Goal: Information Seeking & Learning: Learn about a topic

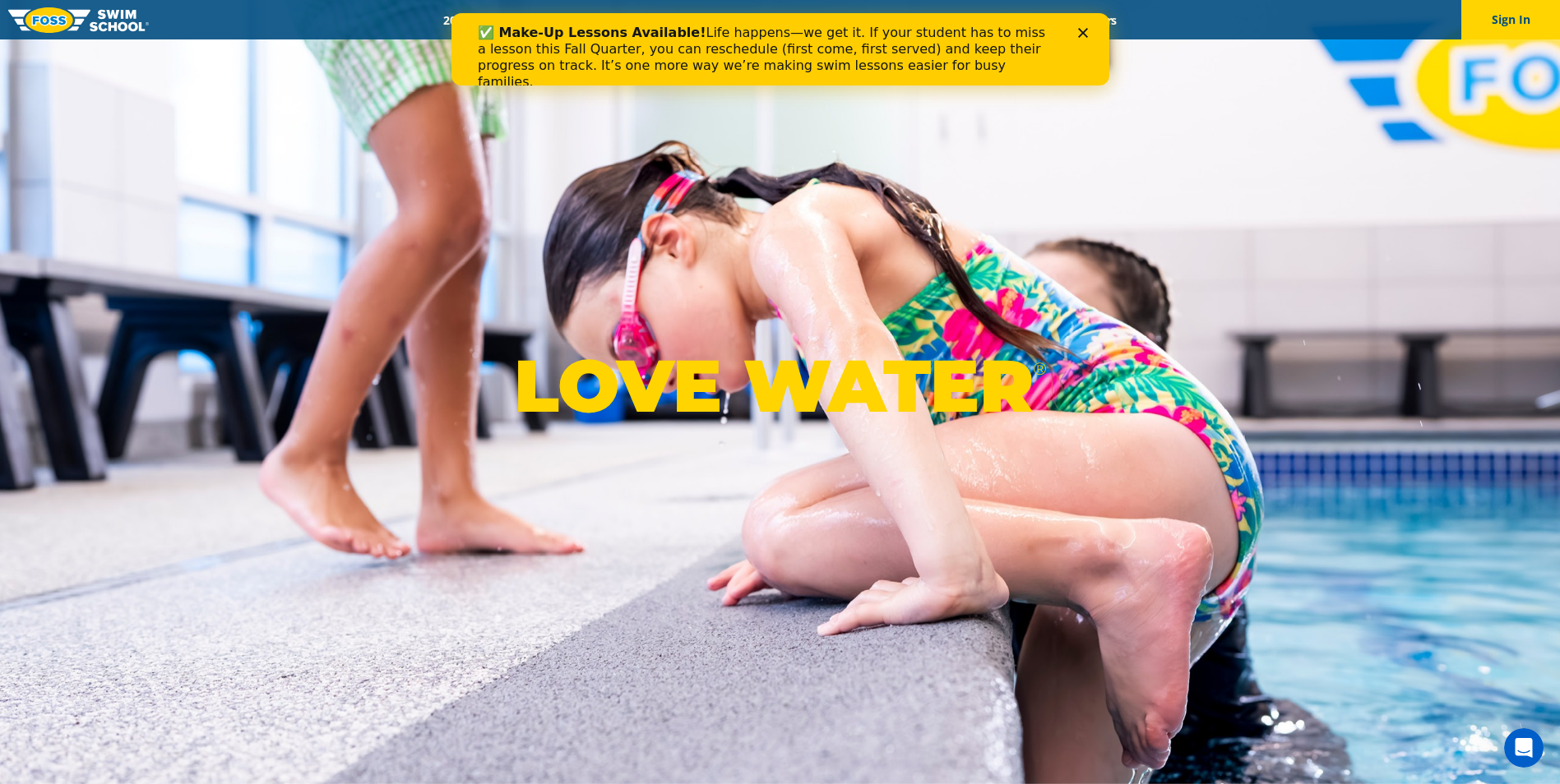
click at [1084, 36] on icon "Close" at bounding box center [1082, 32] width 10 height 10
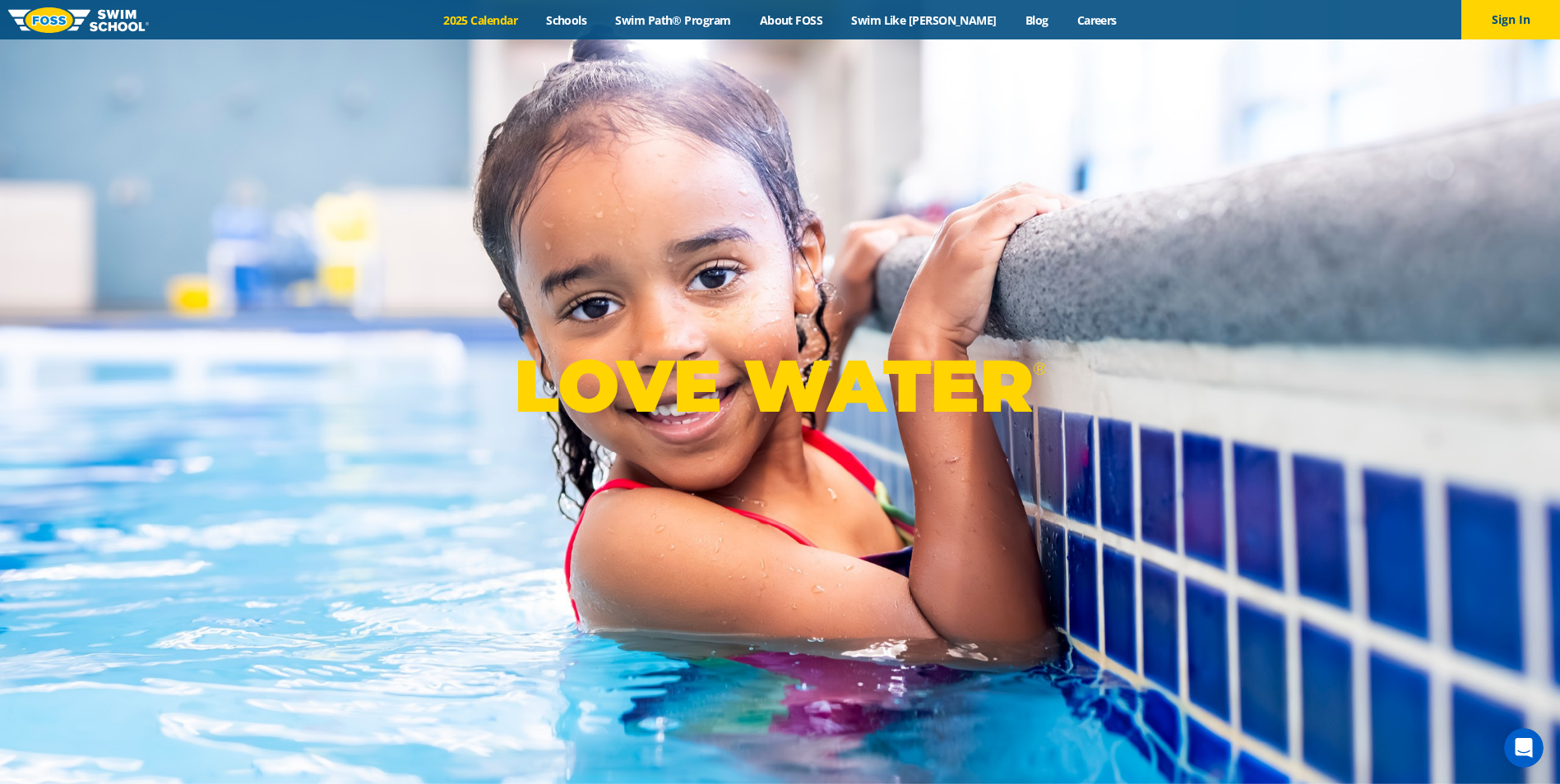
click at [510, 22] on link "2025 Calendar" at bounding box center [481, 20] width 103 height 16
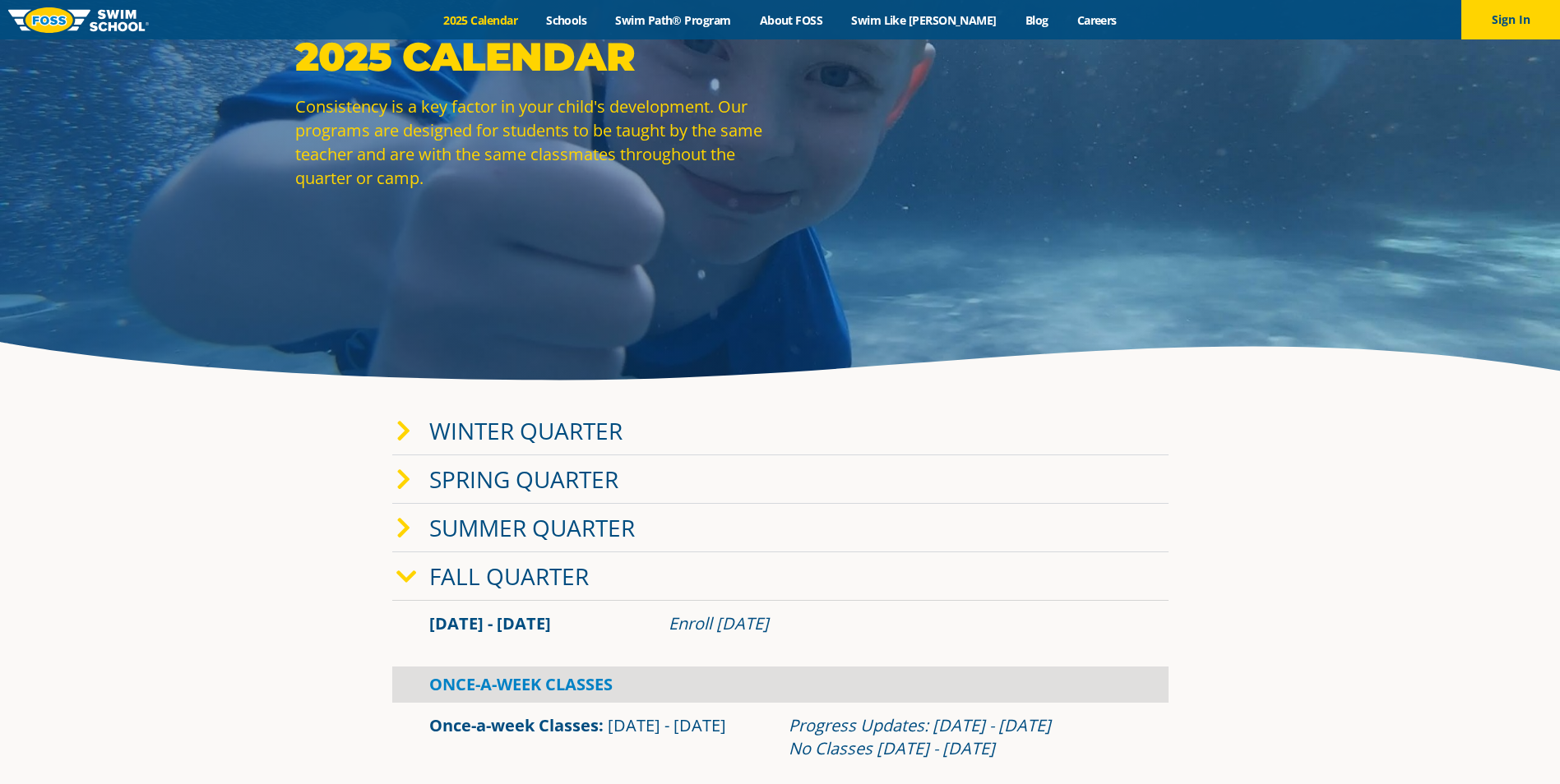
scroll to position [165, 0]
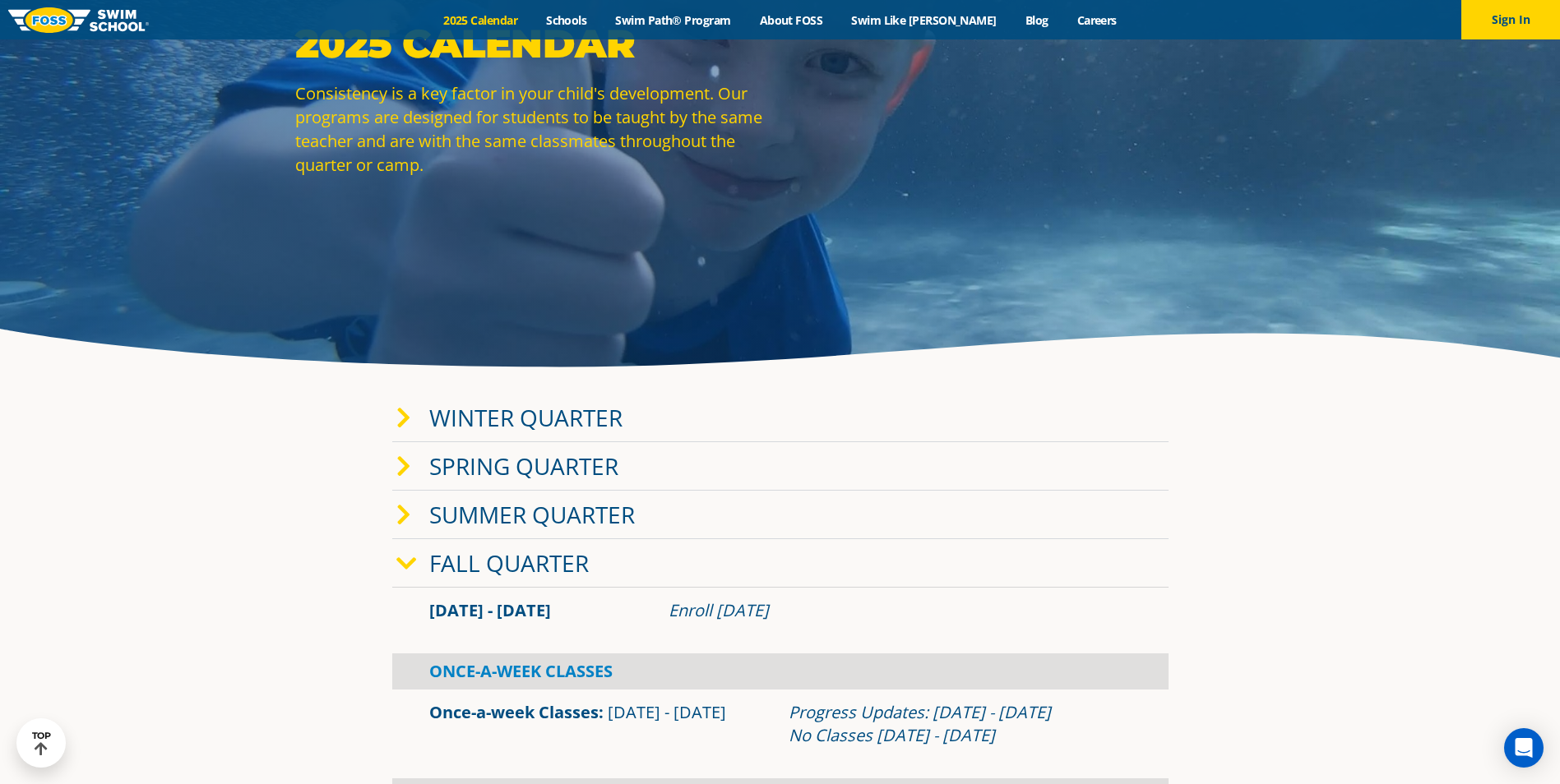
click at [430, 557] on link "Fall Quarter" at bounding box center [509, 563] width 160 height 31
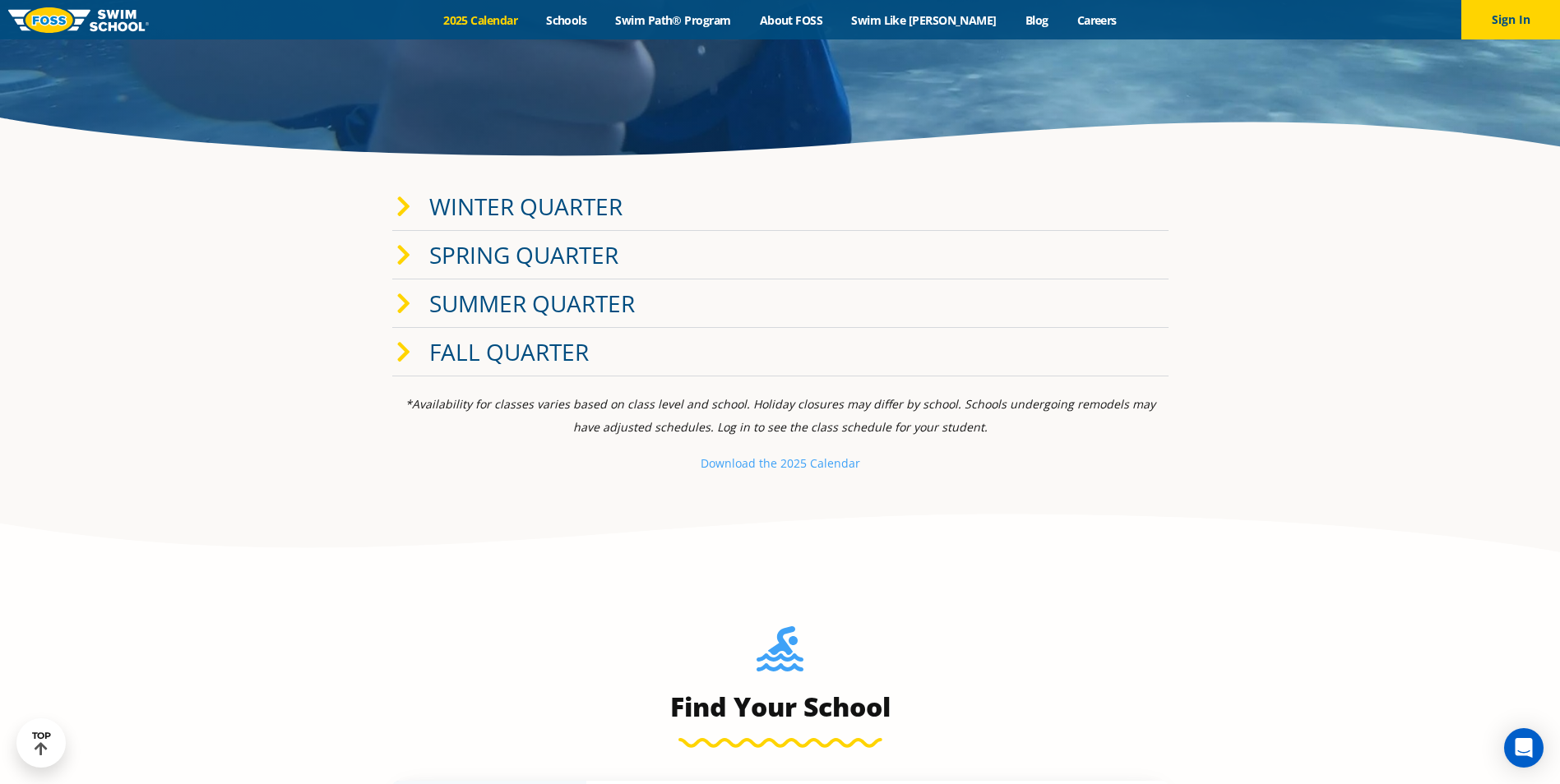
scroll to position [493, 0]
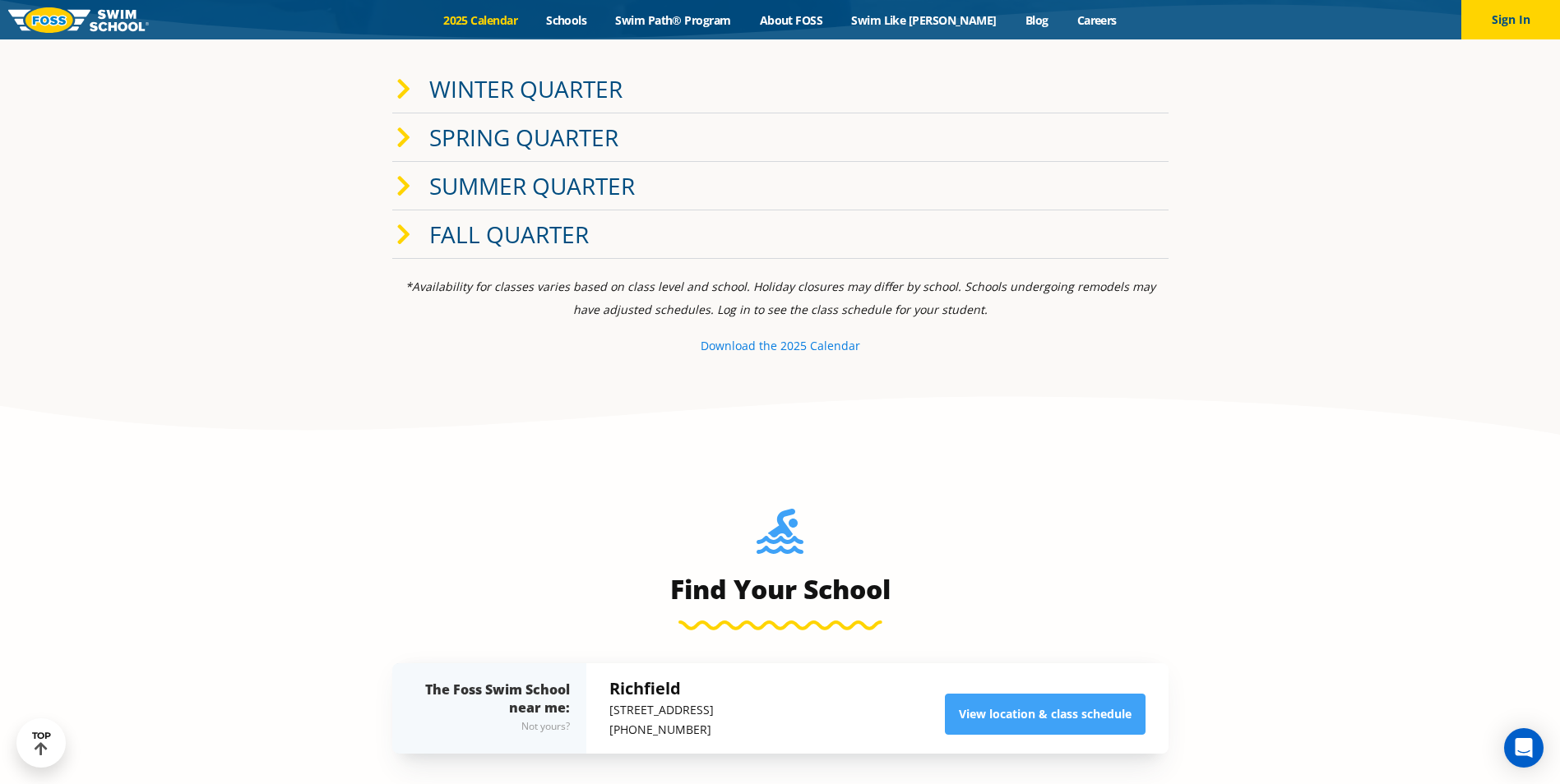
click at [815, 346] on small "e 2025 Calendar" at bounding box center [815, 346] width 89 height 16
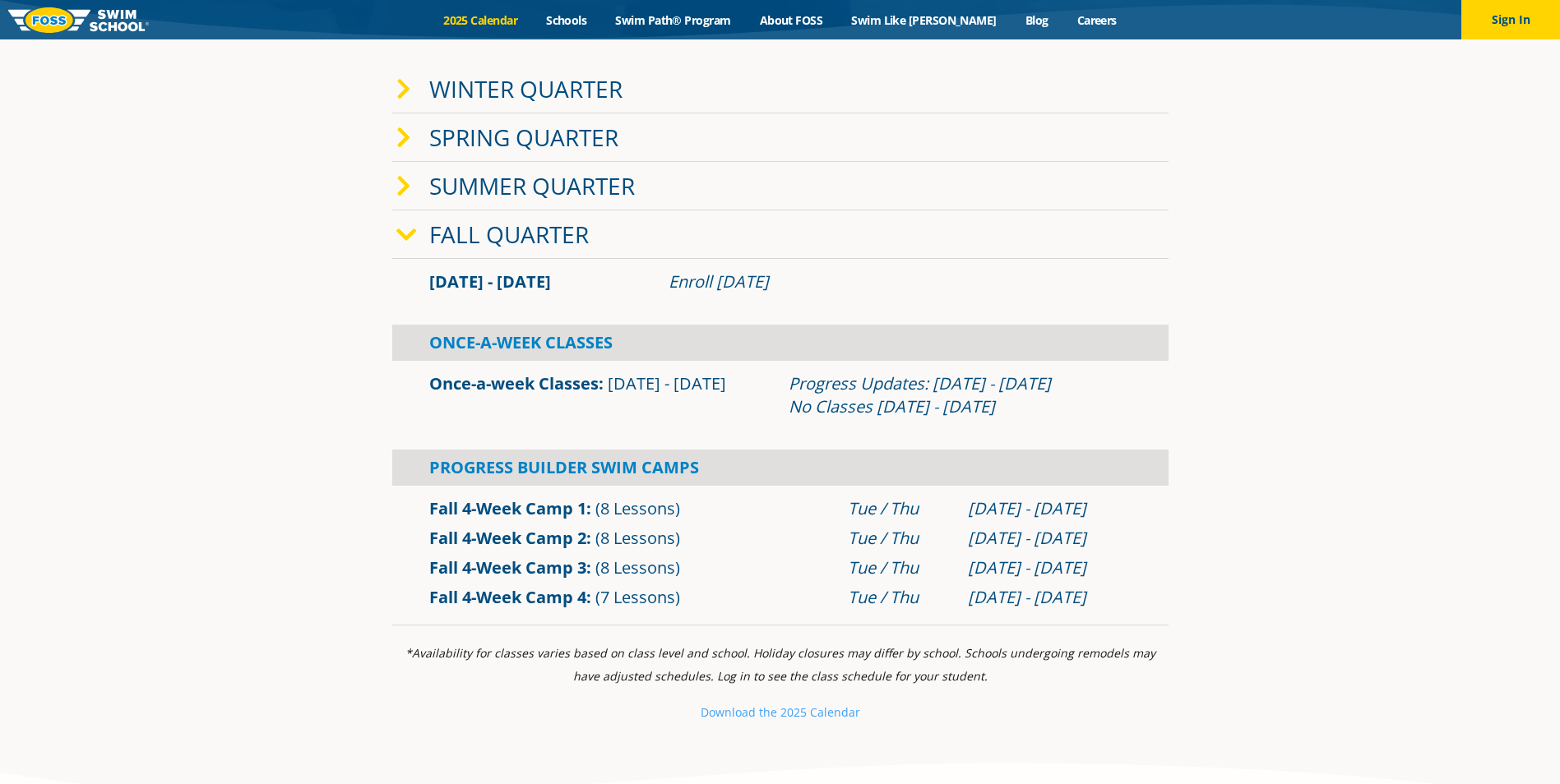
click at [533, 90] on link "Winter Quarter" at bounding box center [526, 88] width 193 height 31
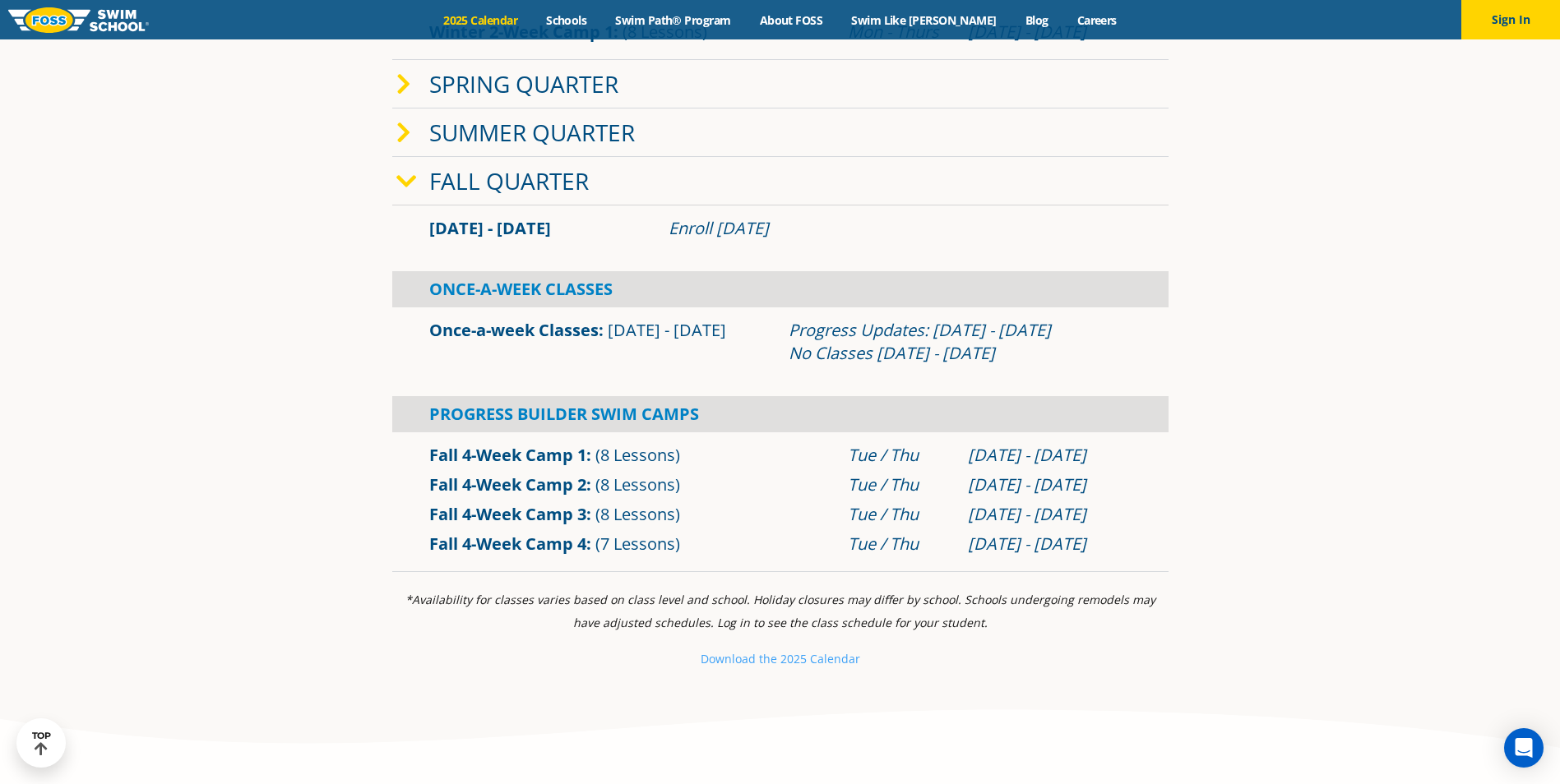
scroll to position [1068, 0]
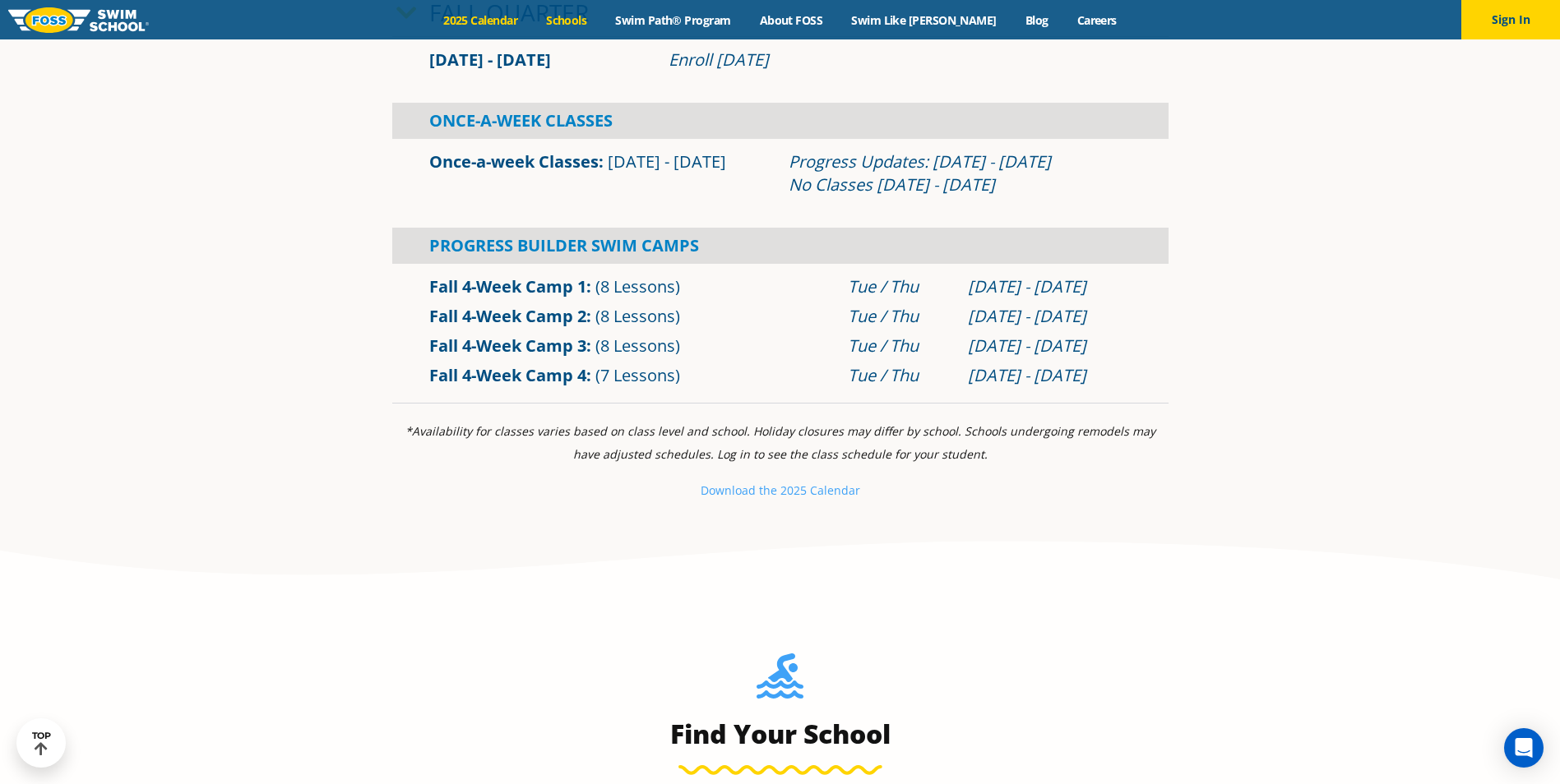
click at [595, 23] on link "Schools" at bounding box center [567, 20] width 69 height 16
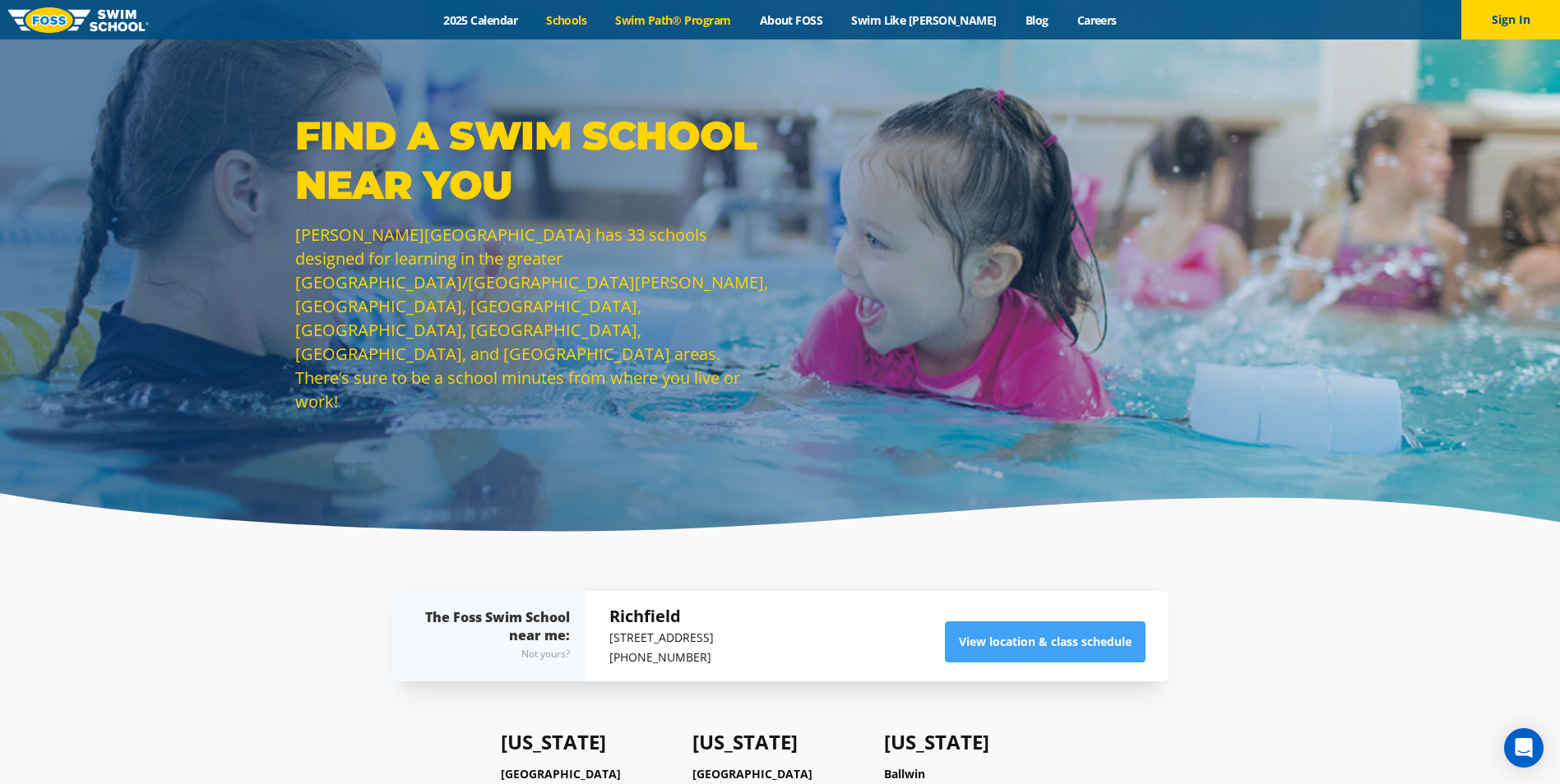
click at [709, 19] on link "Swim Path® Program" at bounding box center [673, 20] width 144 height 16
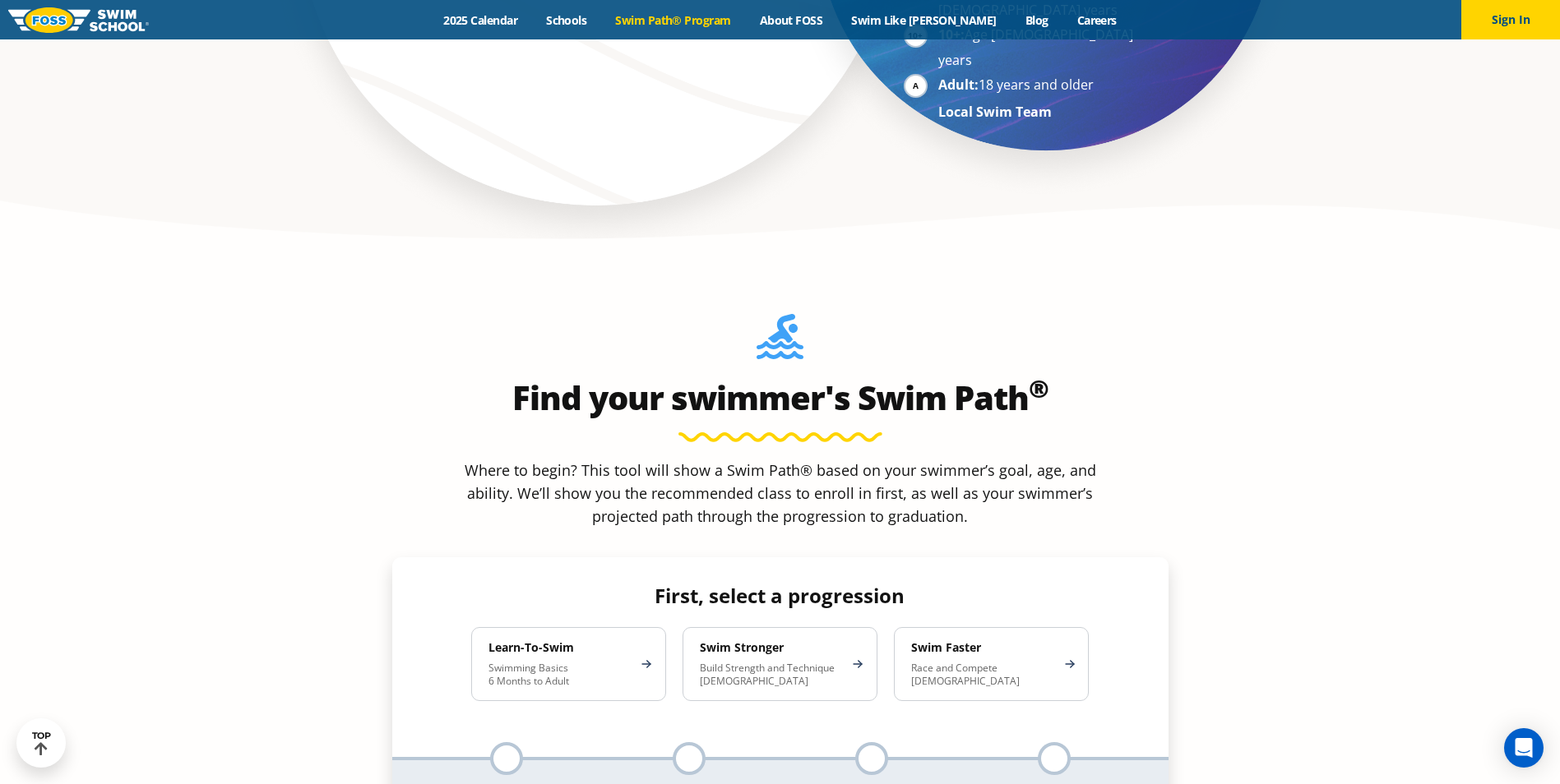
scroll to position [1398, 0]
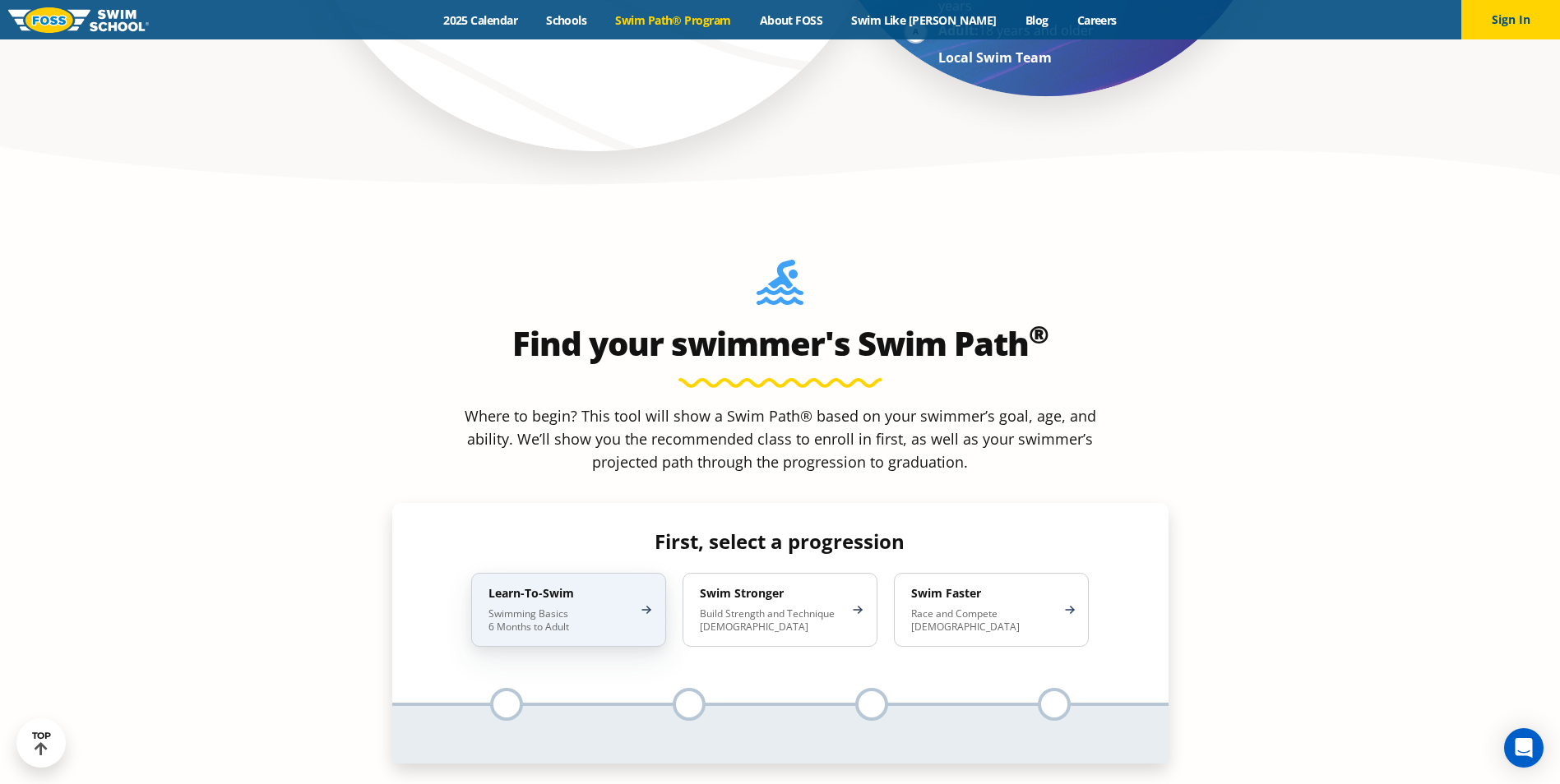
click at [546, 586] on h4 "Learn-To-Swim" at bounding box center [560, 593] width 144 height 15
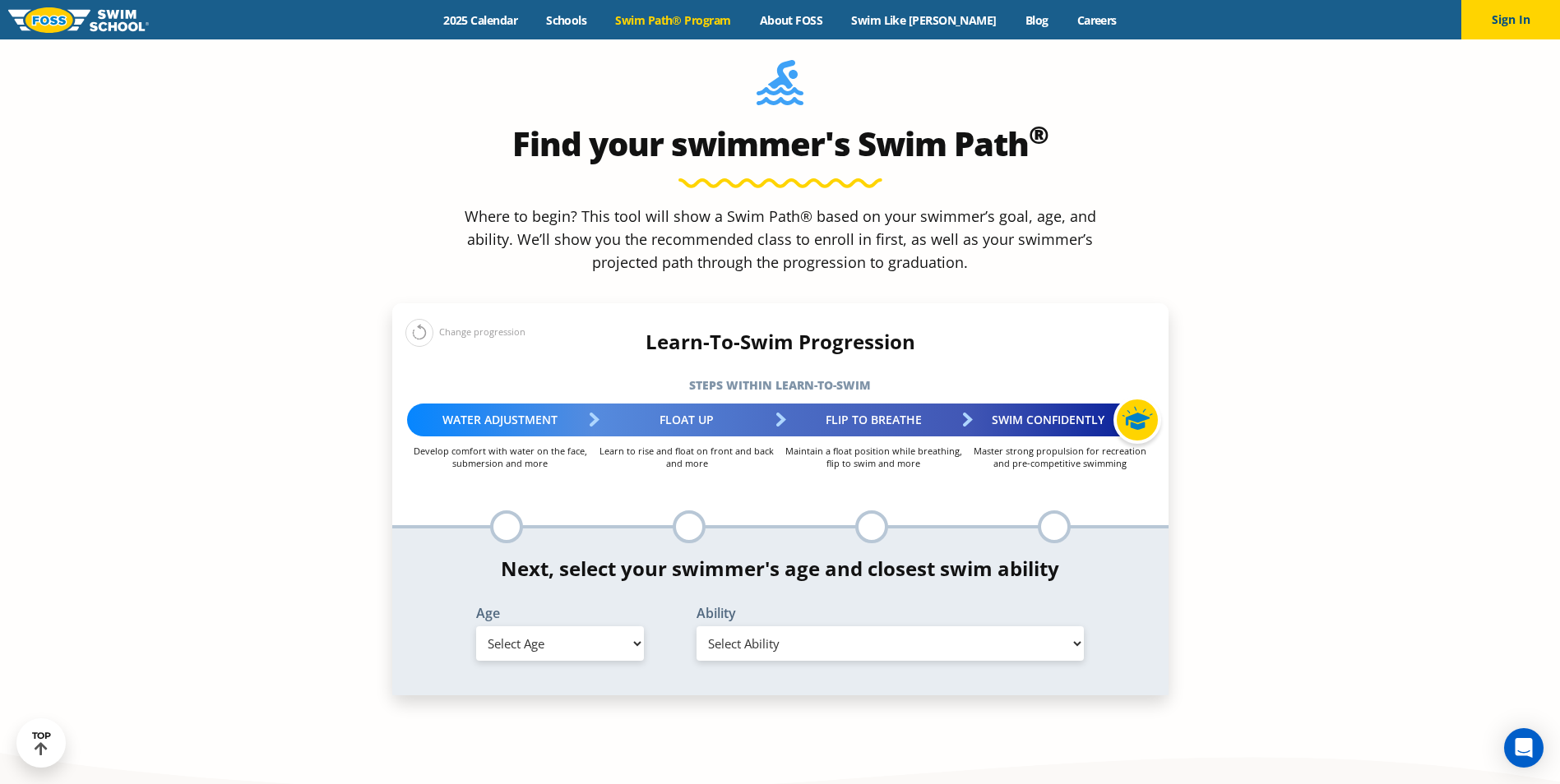
scroll to position [1562, 0]
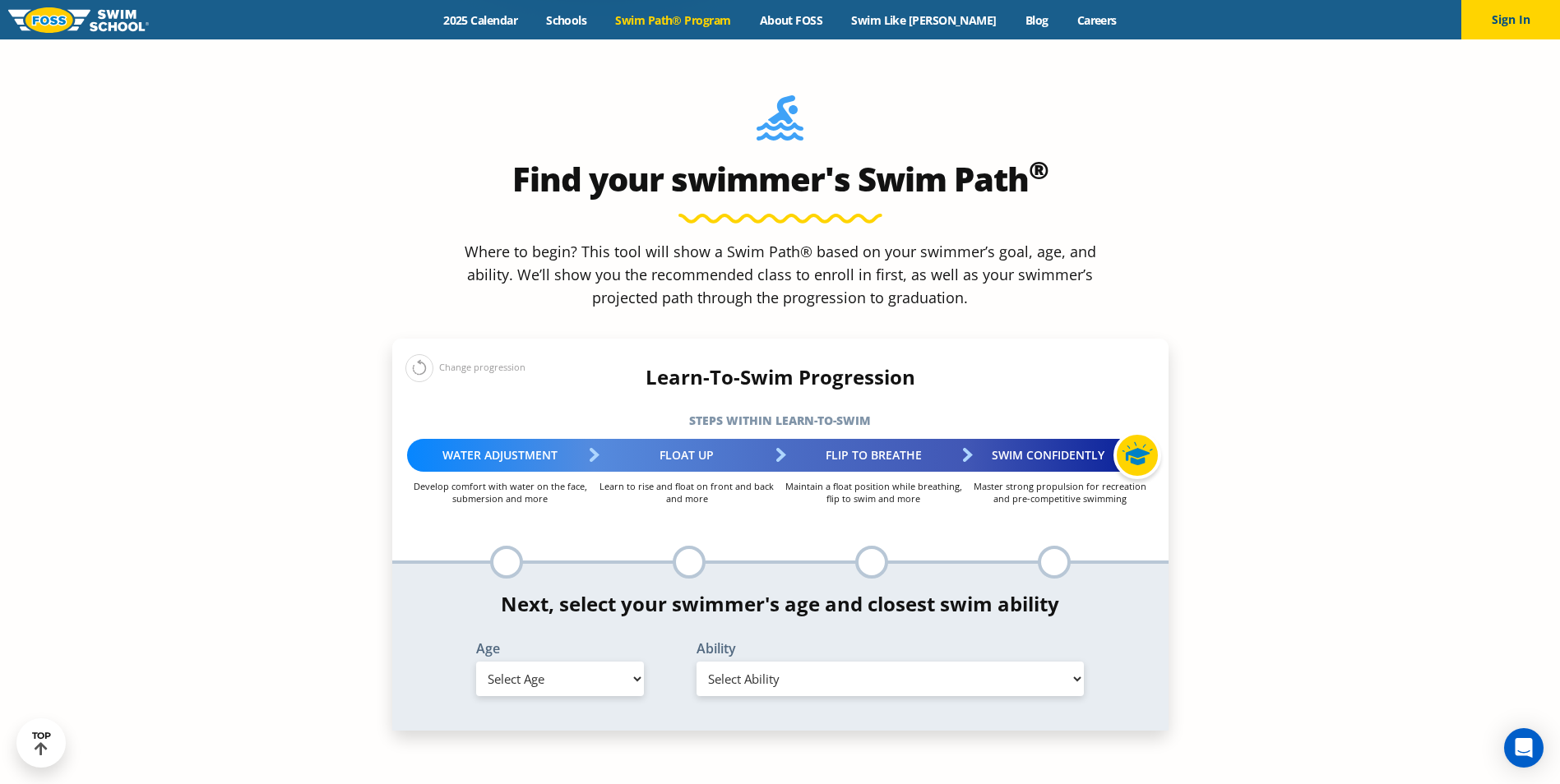
click at [1077, 662] on select "Select Ability" at bounding box center [890, 679] width 388 height 35
click at [635, 662] on select "Select Age 6 months - 1 year 1 year 2 years 3 years 4 years 5 years 6 years 7 y…" at bounding box center [560, 679] width 167 height 35
select select "6-years"
click at [476, 662] on select "Select Age 6 months - 1 year 1 year 2 years 3 years 4 years 5 years 6 years 7 y…" at bounding box center [560, 679] width 167 height 35
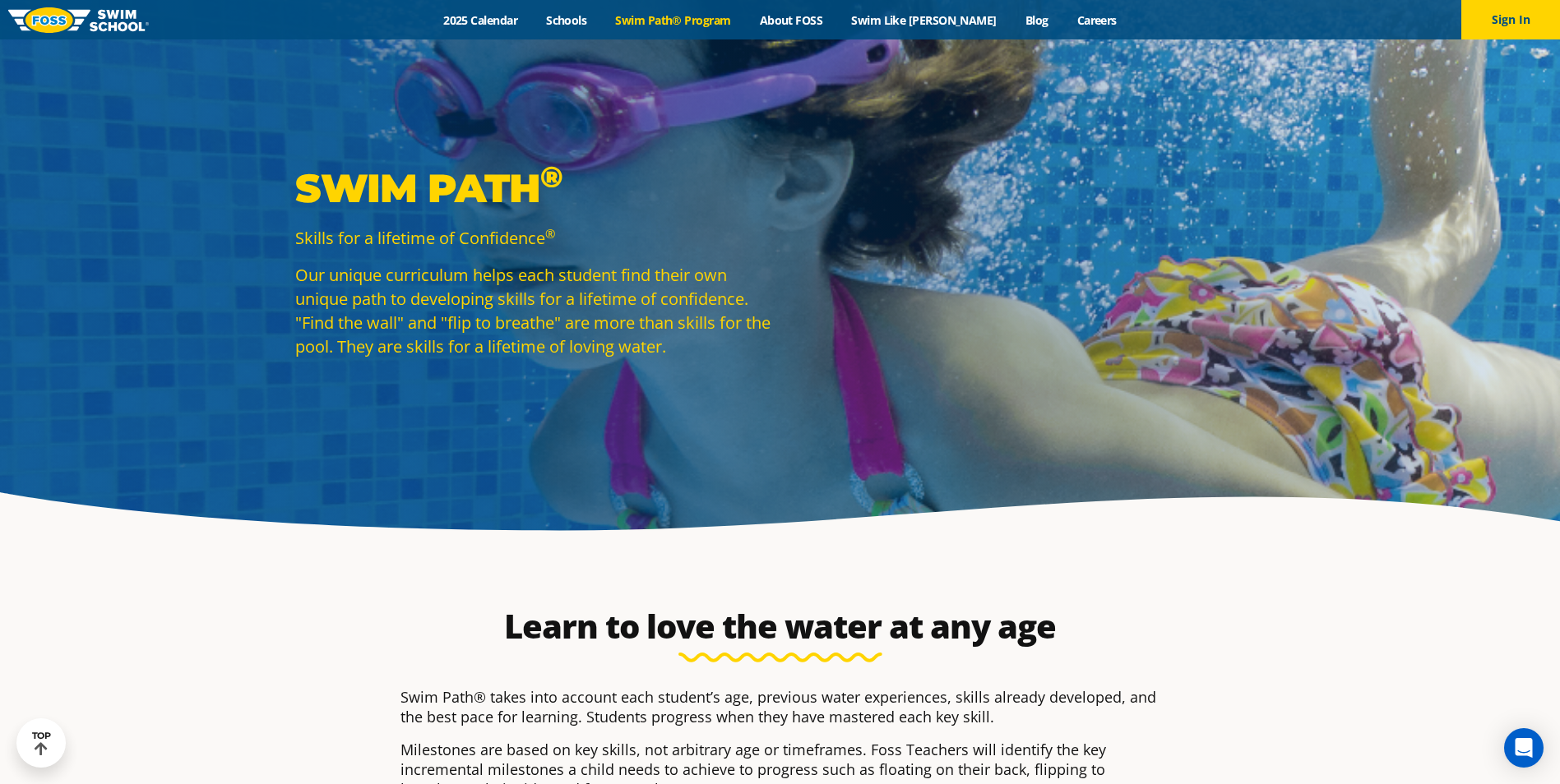
scroll to position [0, 0]
click at [821, 15] on link "About FOSS" at bounding box center [791, 20] width 92 height 16
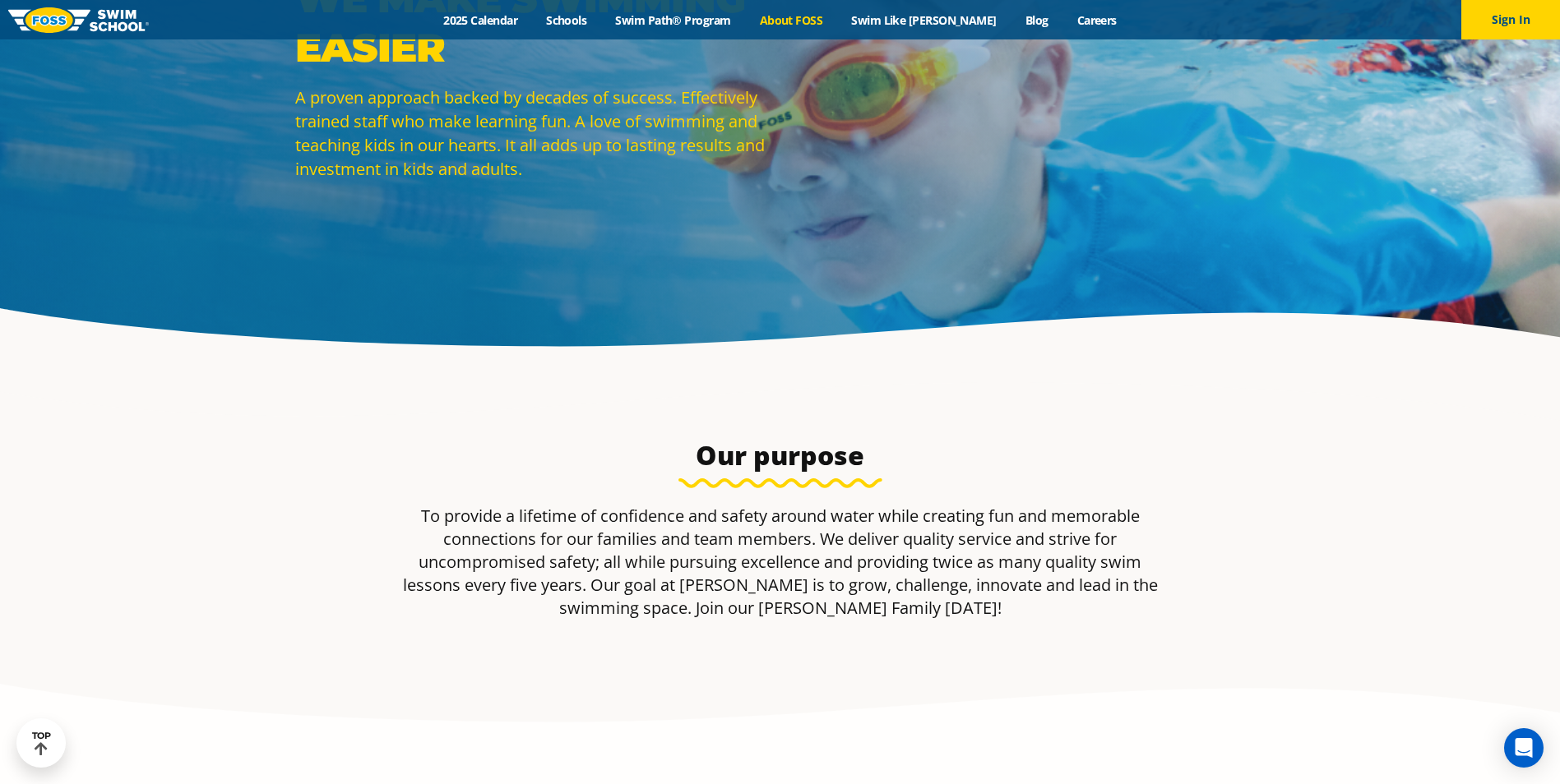
scroll to position [165, 0]
